Goal: Task Accomplishment & Management: Manage account settings

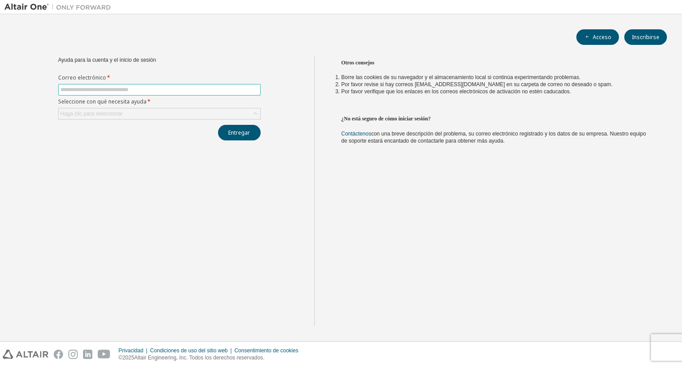
click at [178, 87] on input "text" at bounding box center [159, 89] width 198 height 7
click at [603, 38] on font "Acceso" at bounding box center [602, 37] width 19 height 8
click at [222, 94] on span at bounding box center [159, 90] width 202 height 12
click at [224, 85] on span at bounding box center [159, 90] width 202 height 12
click at [210, 91] on input "text" at bounding box center [159, 89] width 198 height 7
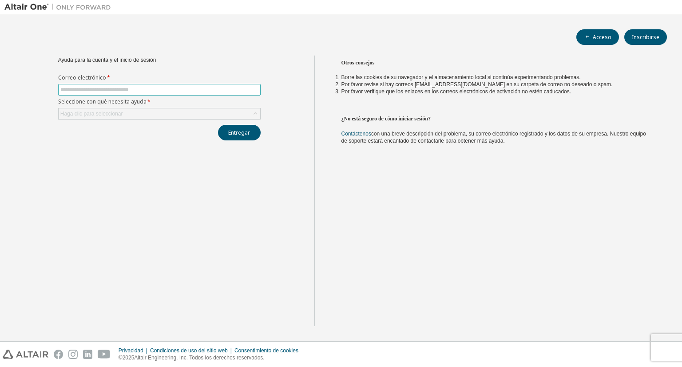
click at [210, 91] on input "text" at bounding box center [159, 89] width 198 height 7
type input "**********"
click at [147, 110] on div "Haga clic para seleccionar" at bounding box center [160, 113] width 202 height 11
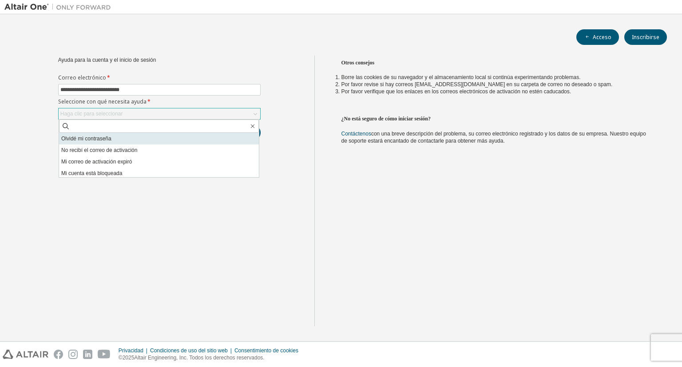
click at [80, 141] on font "Olvidé mi contraseña" at bounding box center [86, 138] width 50 height 6
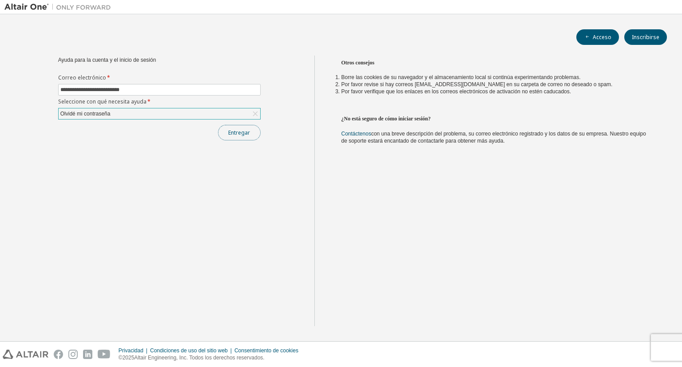
click at [223, 130] on button "Entregar" at bounding box center [239, 133] width 43 height 16
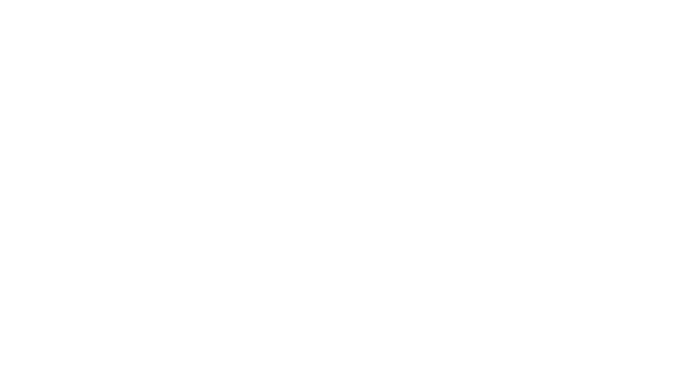
click at [223, 130] on div at bounding box center [341, 183] width 682 height 367
click at [282, 115] on div at bounding box center [341, 183] width 682 height 367
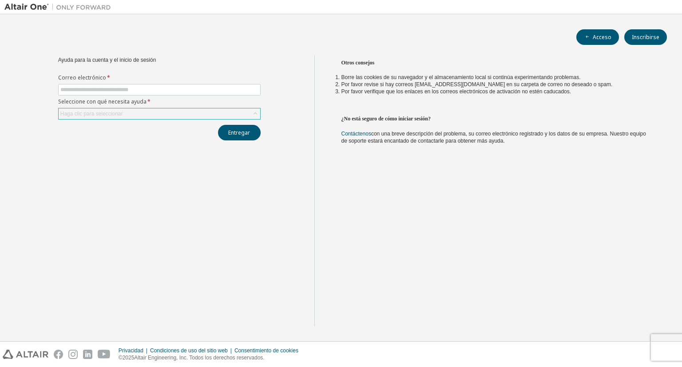
click at [210, 119] on div "Haga clic para seleccionar" at bounding box center [160, 113] width 202 height 11
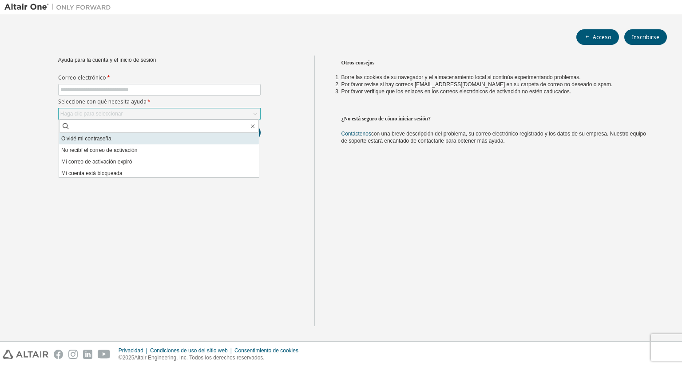
click at [135, 137] on li "Olvidé mi contraseña" at bounding box center [159, 139] width 200 height 12
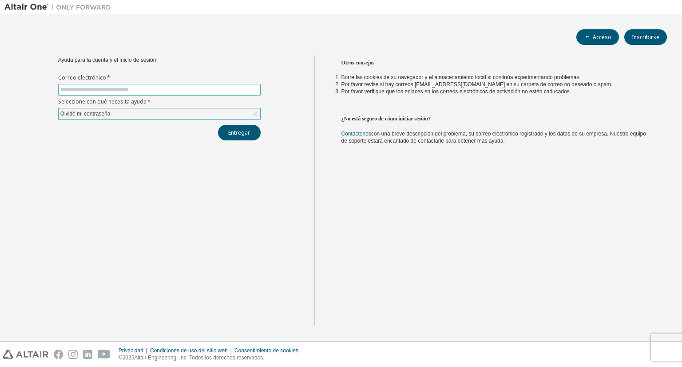
click at [167, 89] on input "text" at bounding box center [159, 89] width 198 height 7
type input "**********"
click at [249, 137] on button "Entregar" at bounding box center [239, 133] width 43 height 16
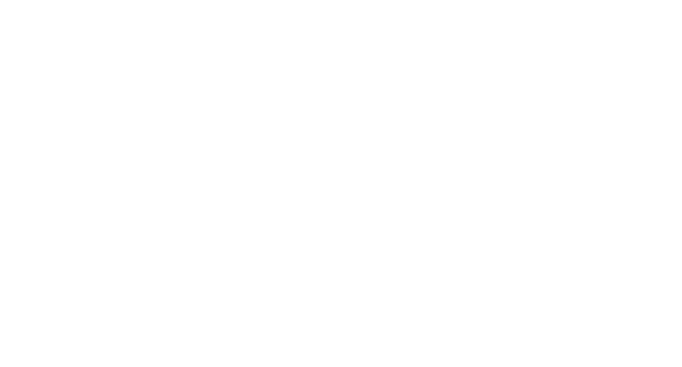
click at [249, 137] on div at bounding box center [341, 183] width 682 height 367
click at [350, 79] on div at bounding box center [341, 183] width 682 height 367
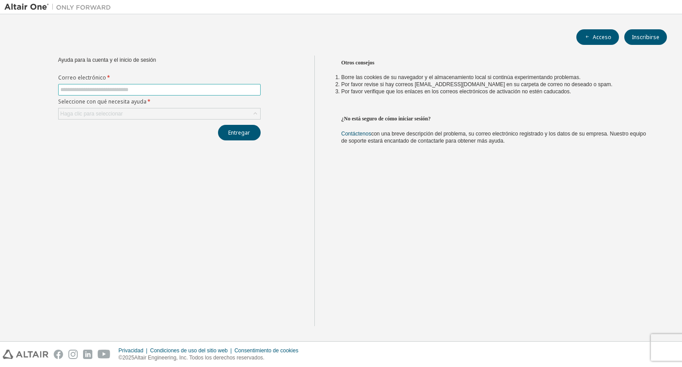
click at [141, 91] on input "text" at bounding box center [159, 89] width 198 height 7
type input "**"
click at [591, 37] on button "Acceso" at bounding box center [597, 37] width 43 height 16
